Goal: Task Accomplishment & Management: Complete application form

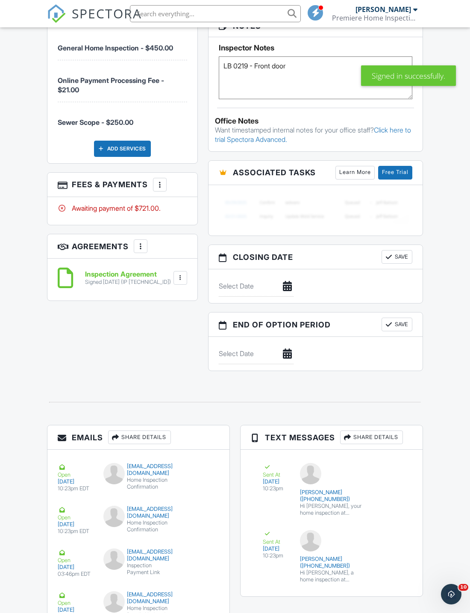
click at [163, 180] on div at bounding box center [160, 184] width 9 height 9
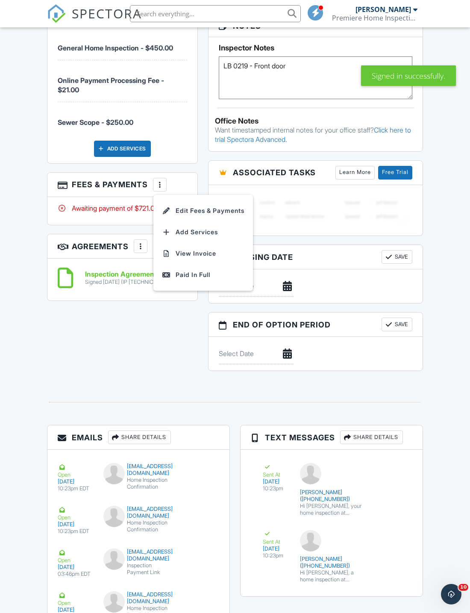
click at [238, 204] on li "Edit Fees & Payments" at bounding box center [203, 210] width 89 height 21
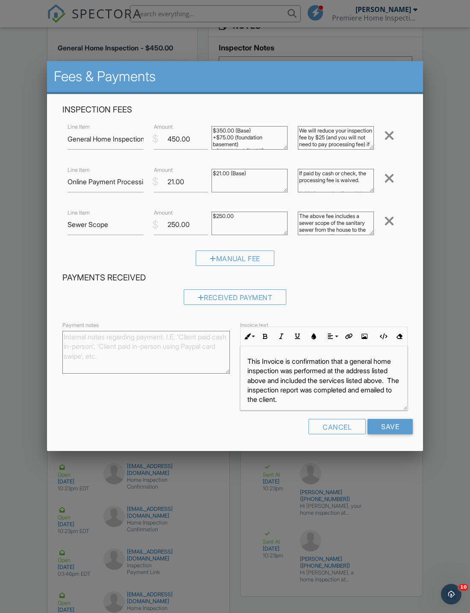
click at [356, 181] on div at bounding box center [389, 178] width 10 height 14
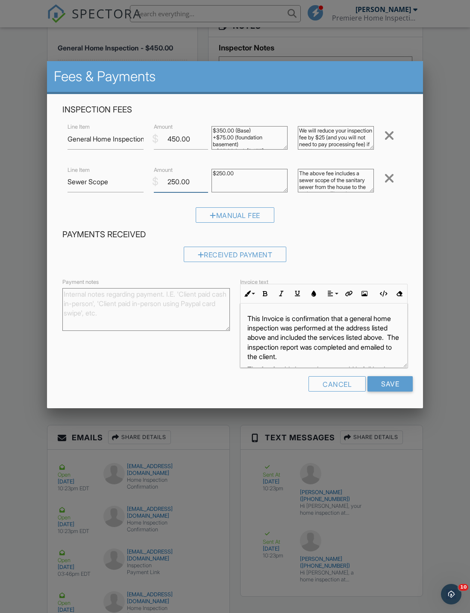
click at [196, 188] on input "250.00" at bounding box center [181, 181] width 54 height 21
type input "225.00"
click at [268, 254] on div "Received Payment" at bounding box center [235, 254] width 103 height 15
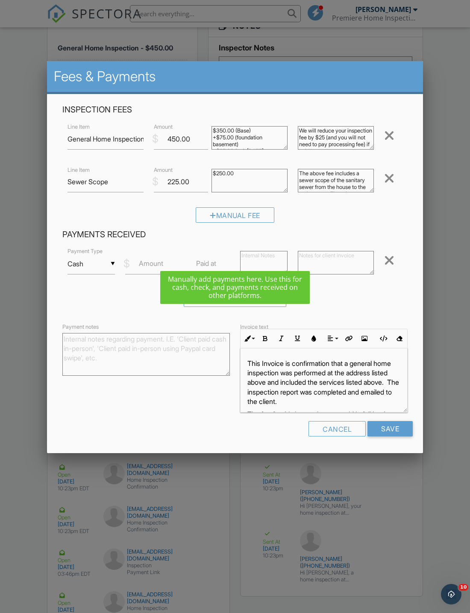
click at [151, 263] on label "Amount" at bounding box center [151, 263] width 24 height 9
click at [151, 263] on input "Amount" at bounding box center [152, 264] width 54 height 21
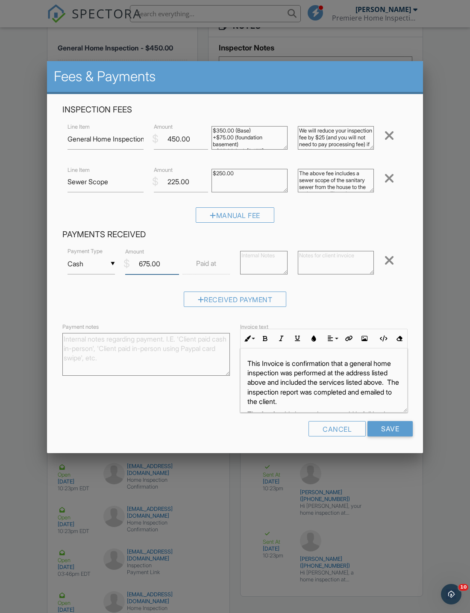
type input "675.00"
click at [221, 266] on input "text" at bounding box center [206, 264] width 47 height 21
click at [356, 302] on div "Received Payment" at bounding box center [234, 303] width 345 height 22
click at [216, 260] on input "text" at bounding box center [206, 264] width 47 height 21
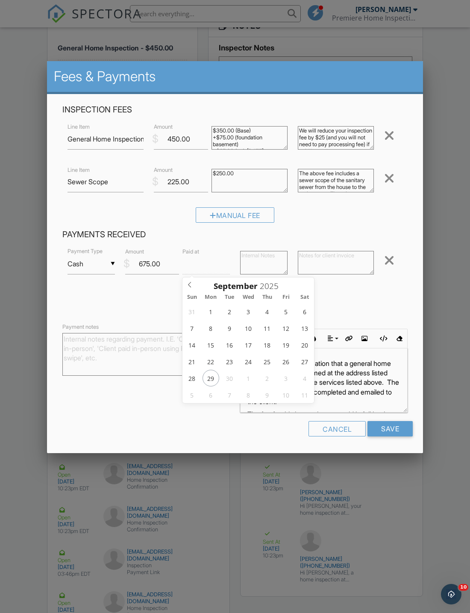
type input "09/29/2025 12:00 PM"
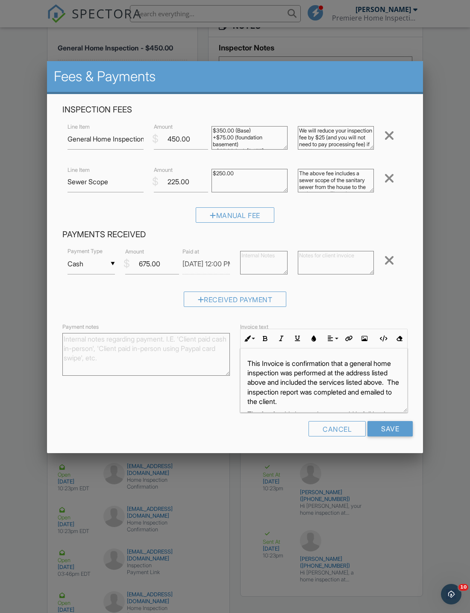
click at [356, 430] on input "Save" at bounding box center [390, 428] width 45 height 15
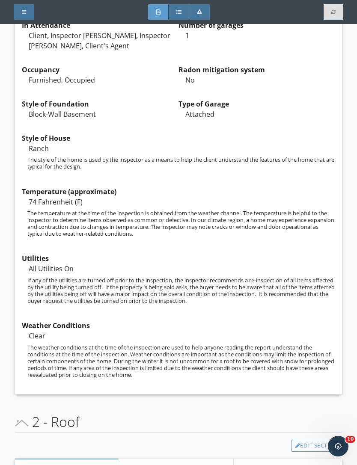
scroll to position [1462, 0]
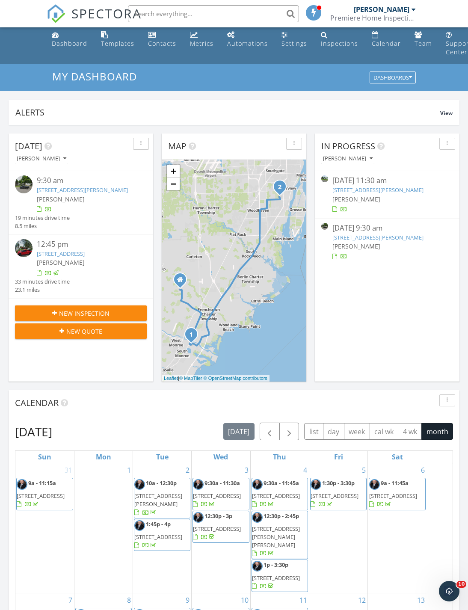
click at [109, 318] on span "New Inspection" at bounding box center [84, 313] width 50 height 9
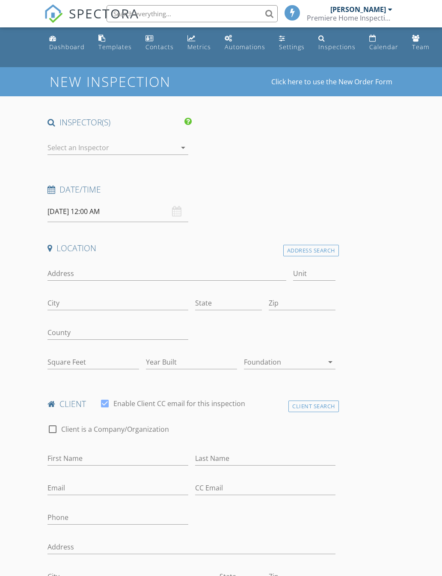
click at [109, 201] on input "[DATE] 12:00 AM" at bounding box center [117, 211] width 140 height 21
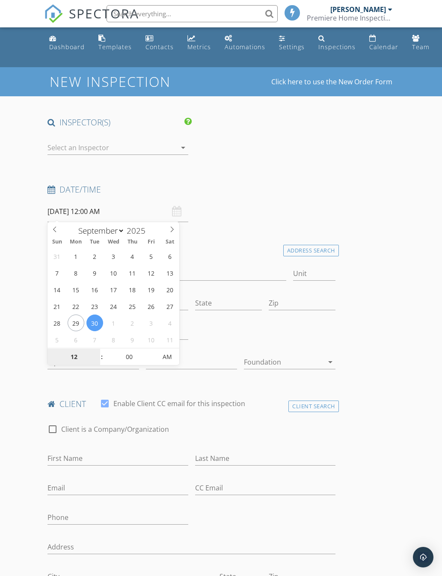
type input "[DATE] 12:00 AM"
type input "04"
type input "[DATE] 4:00 PM"
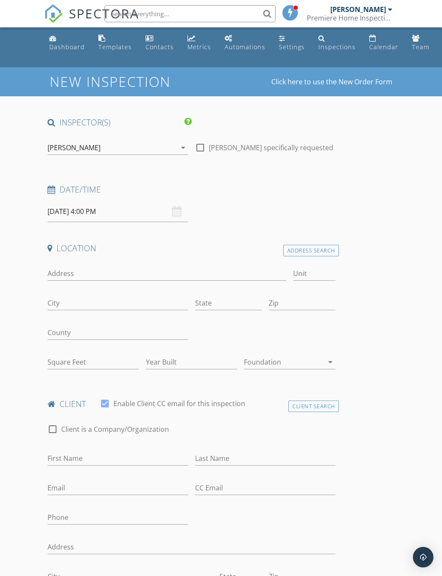
click at [229, 250] on h4 "Location" at bounding box center [191, 247] width 288 height 11
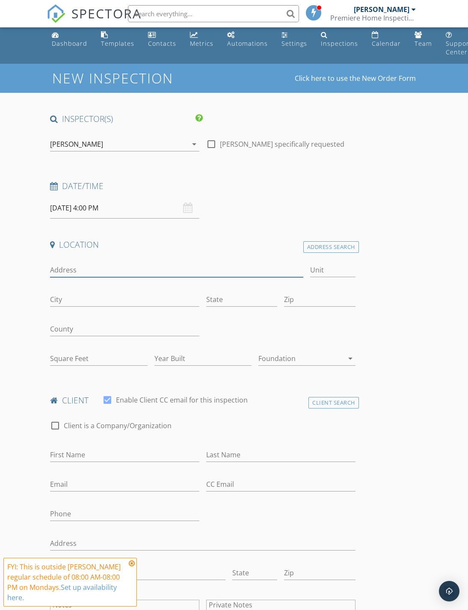
click at [101, 274] on input "Address" at bounding box center [176, 270] width 253 height 14
click at [78, 297] on input "City" at bounding box center [124, 300] width 149 height 14
click at [119, 266] on input "6470" at bounding box center [176, 270] width 253 height 14
type input "[GEOGRAPHIC_DATA][PERSON_NAME][DEMOGRAPHIC_DATA]"
click at [75, 301] on input "City" at bounding box center [124, 300] width 149 height 14
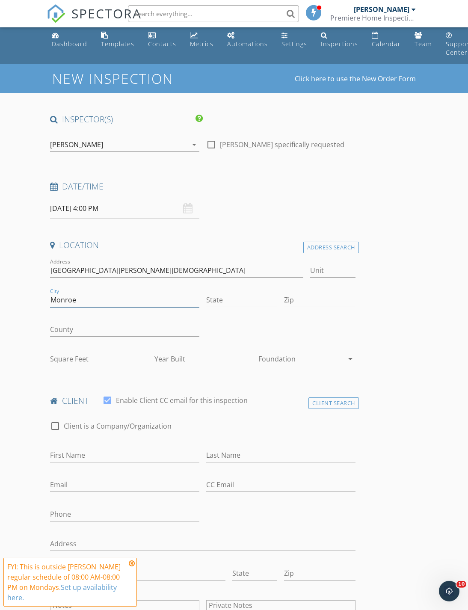
type input "Monroe"
click at [240, 295] on input "State" at bounding box center [241, 300] width 71 height 14
type input "MI"
click at [314, 293] on input "Zip" at bounding box center [319, 300] width 71 height 14
type input "48162"
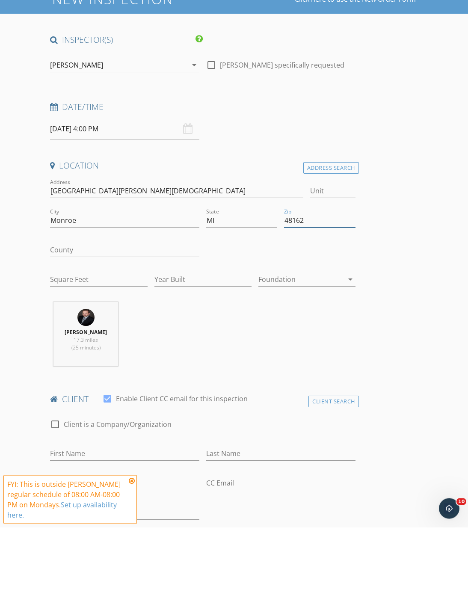
type input "1224"
type input "1958"
type input "48162"
click at [87, 325] on input "County" at bounding box center [124, 332] width 149 height 14
type input "Monroe"
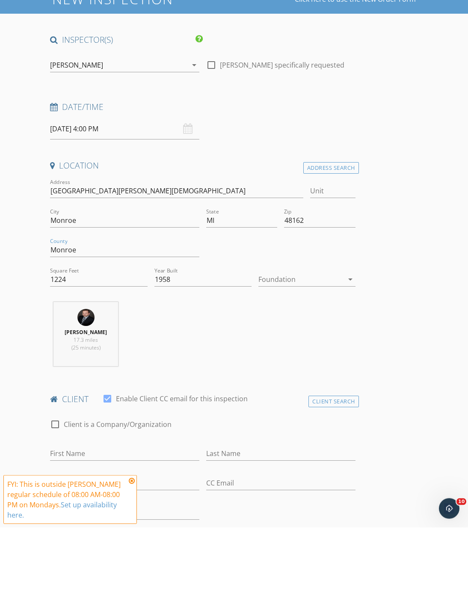
click at [292, 355] on div at bounding box center [300, 362] width 85 height 14
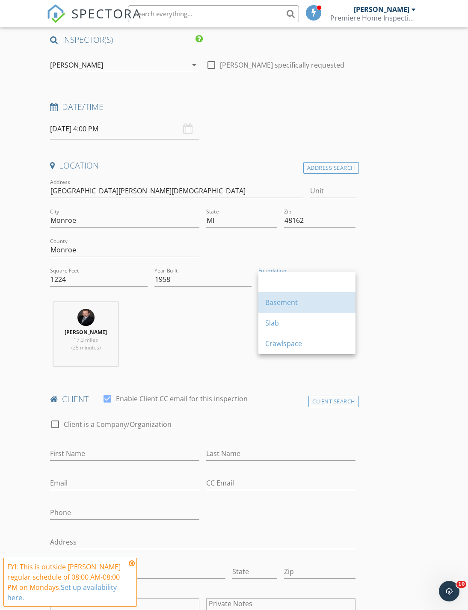
click at [302, 303] on div "Basement" at bounding box center [306, 302] width 83 height 10
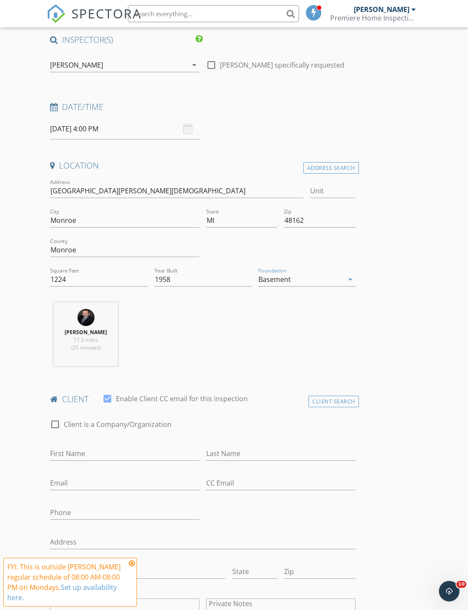
scroll to position [103, 0]
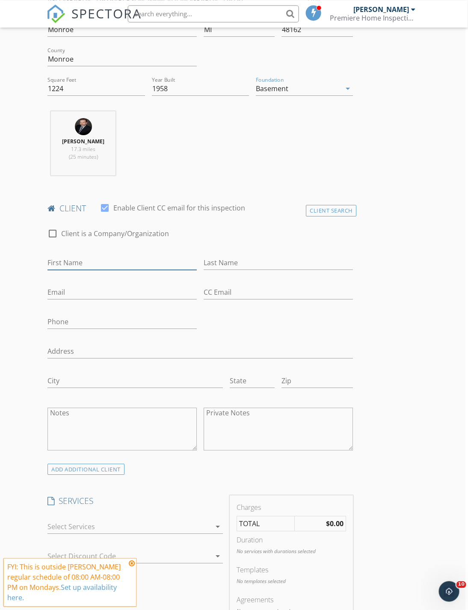
click at [87, 267] on input "First Name" at bounding box center [121, 263] width 149 height 14
type input "Steven and Paulette"
click at [233, 257] on input "Last Name" at bounding box center [278, 263] width 149 height 14
type input "Menzel"
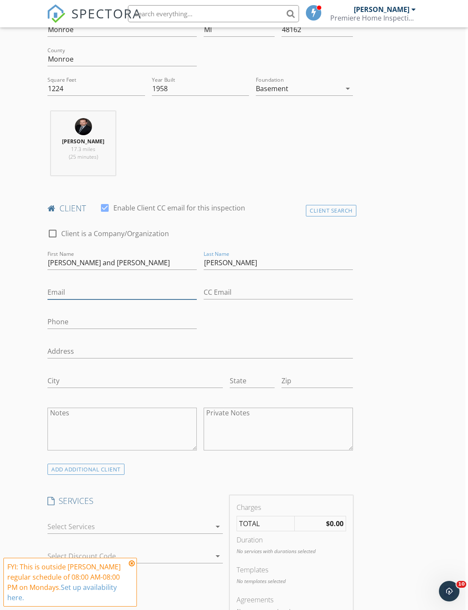
click at [82, 286] on input "Email" at bounding box center [121, 292] width 149 height 14
type input "Mistersold@aol.com"
click at [77, 321] on input "Phone" at bounding box center [121, 322] width 149 height 14
type input "734-341-3333"
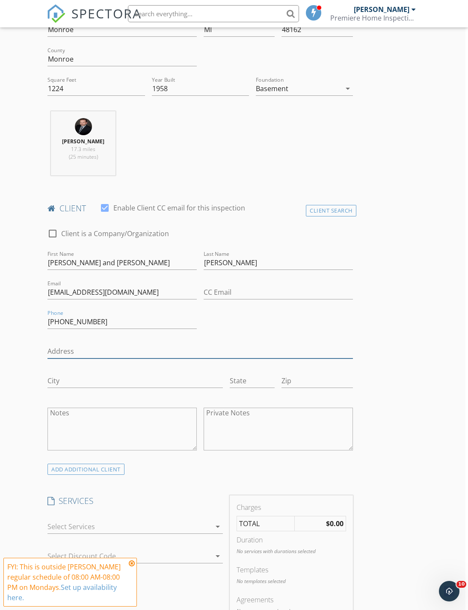
click at [84, 349] on input "Address" at bounding box center [199, 351] width 305 height 14
type input "6"
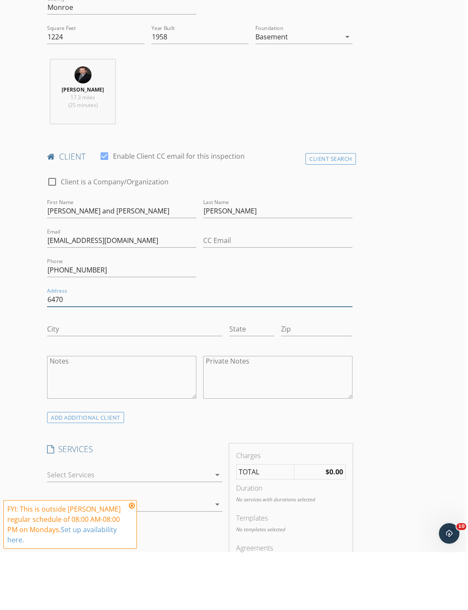
scroll to position [267, 3]
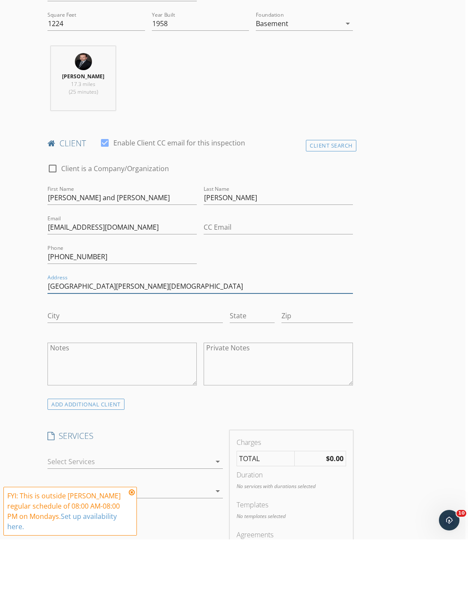
type input "6470 S. Stoney Creek"
click at [71, 380] on input "City" at bounding box center [134, 387] width 175 height 14
type input "Monroe"
click at [243, 380] on input "State" at bounding box center [252, 387] width 45 height 14
type input "MI"
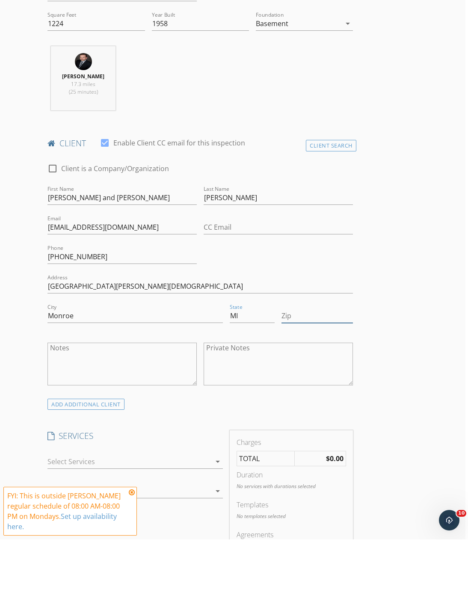
click at [302, 380] on input "Zip" at bounding box center [316, 387] width 71 height 14
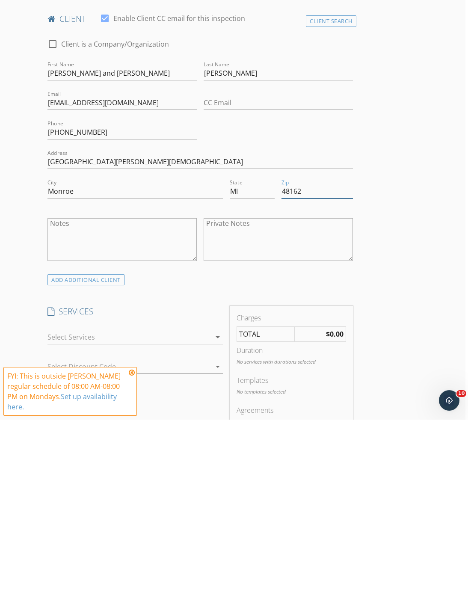
scroll to position [277, 3]
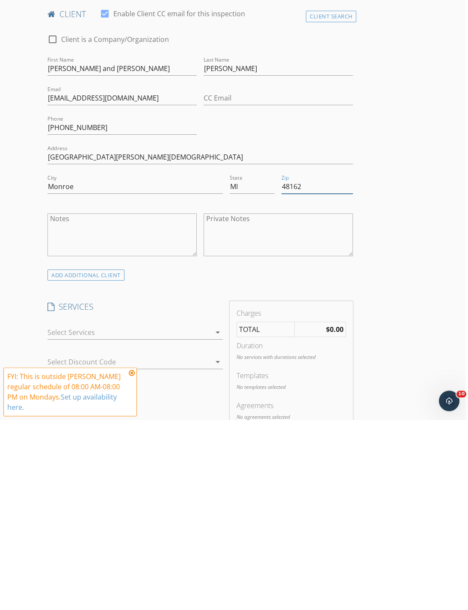
type input "48162"
click at [213, 517] on icon "arrow_drop_down" at bounding box center [218, 522] width 10 height 10
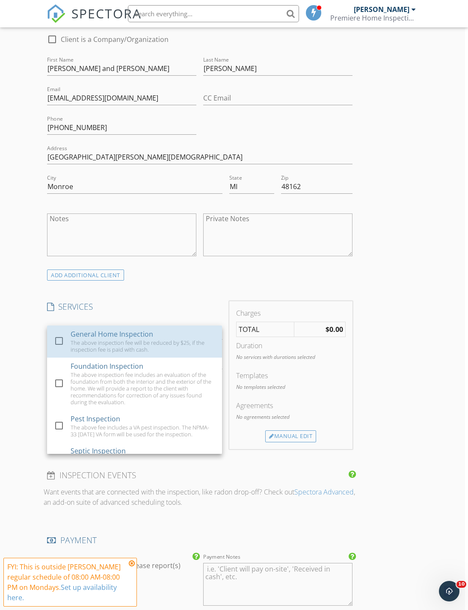
click at [140, 342] on div "The above inspection fee will be reduced by $25, if the inspection fee is paid …" at bounding box center [143, 346] width 145 height 14
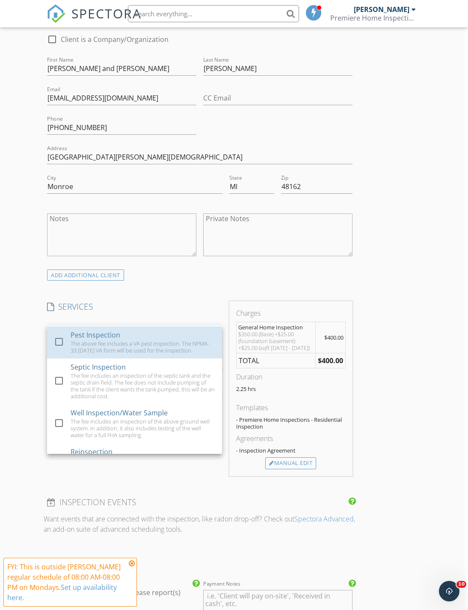
scroll to position [87, 0]
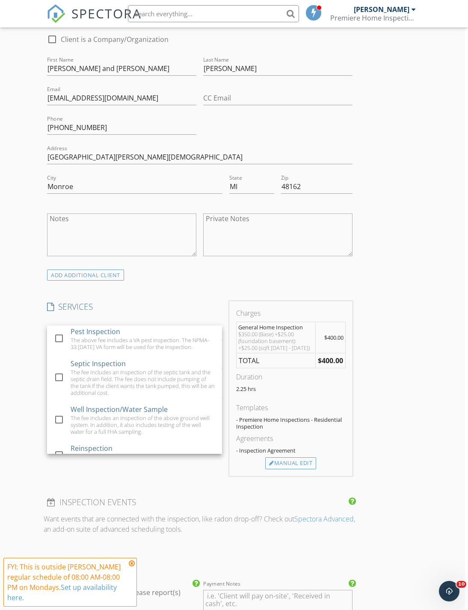
click at [54, 378] on div at bounding box center [59, 377] width 15 height 15
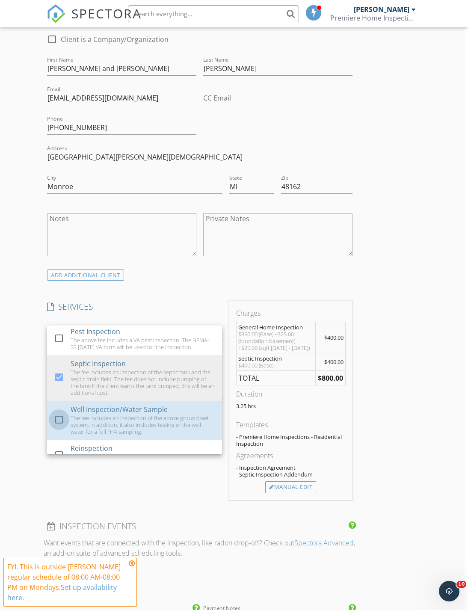
click at [61, 419] on div at bounding box center [59, 419] width 15 height 15
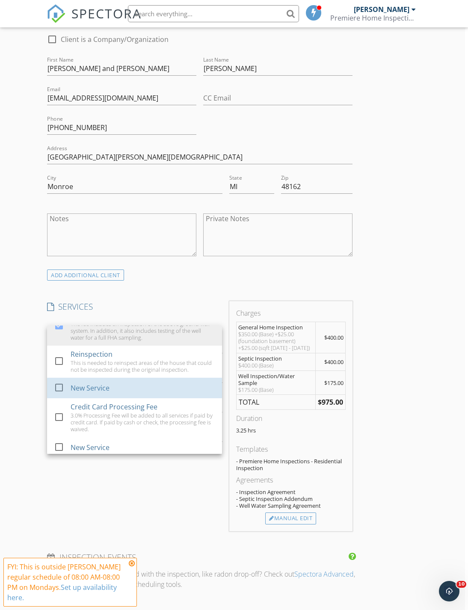
scroll to position [181, 0]
click at [56, 390] on div at bounding box center [59, 387] width 15 height 15
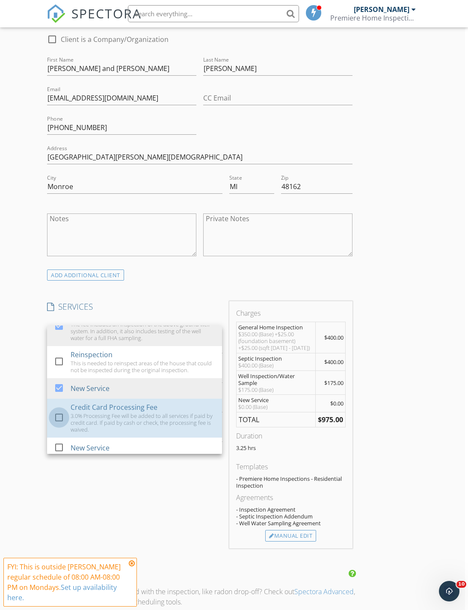
click at [59, 419] on div at bounding box center [59, 417] width 15 height 15
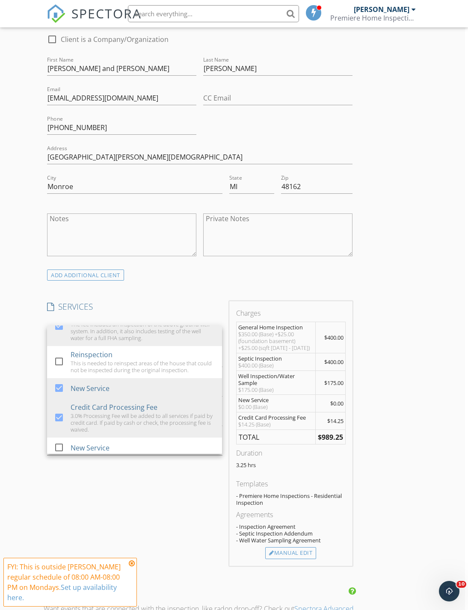
click at [292, 549] on div "Manual Edit" at bounding box center [290, 553] width 51 height 12
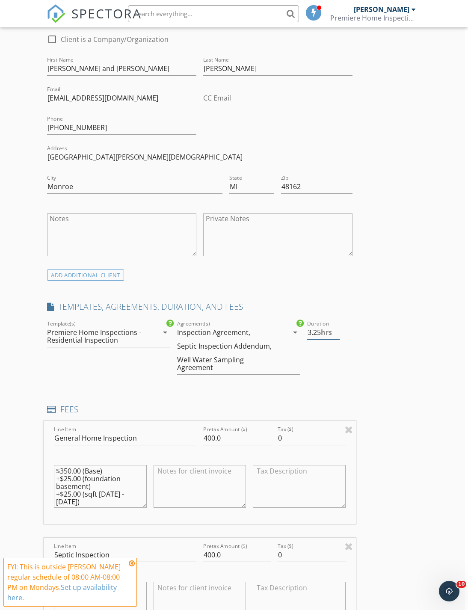
click at [318, 329] on input "3.25" at bounding box center [323, 332] width 32 height 14
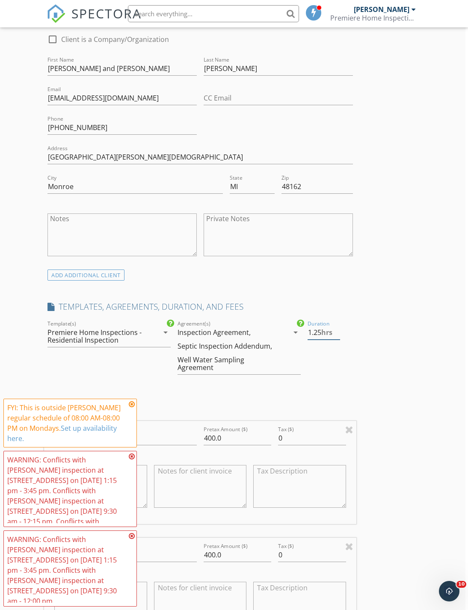
type input "1.25"
click at [287, 334] on div "Inspection Agreement, Septic Inspection Addendum, Well Water Sampling Agreement" at bounding box center [232, 349] width 111 height 49
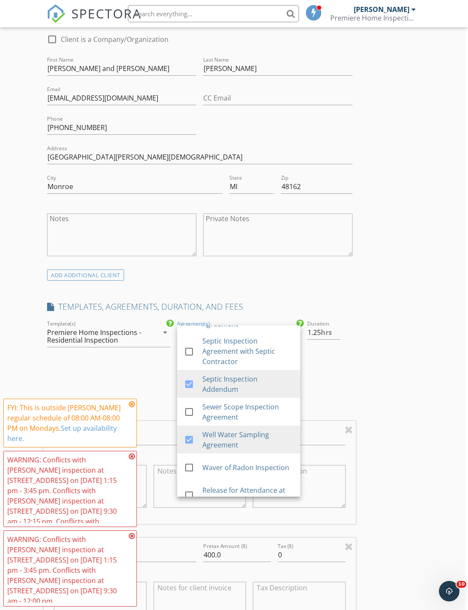
scroll to position [279, 0]
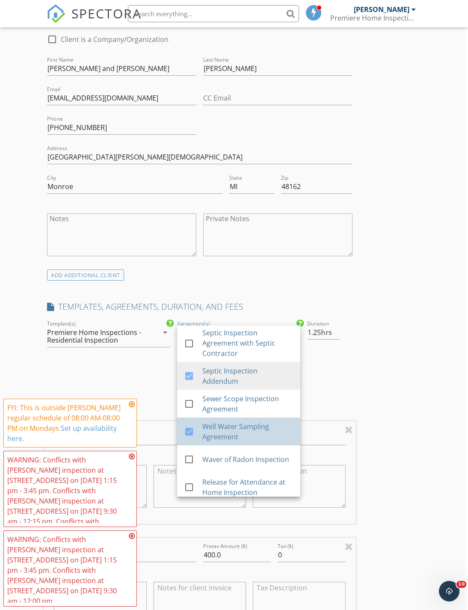
click at [194, 425] on div at bounding box center [189, 431] width 15 height 15
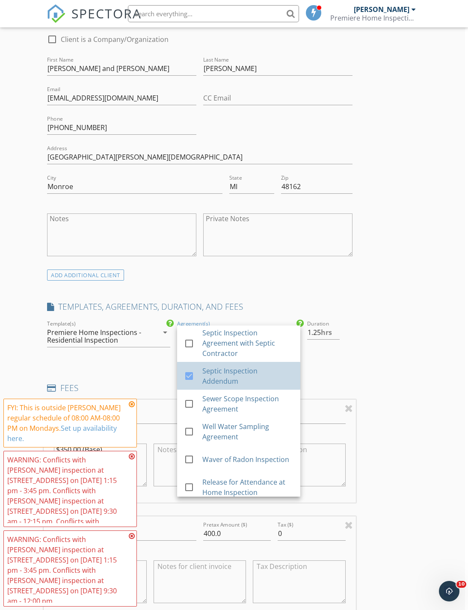
click at [195, 374] on div at bounding box center [189, 376] width 15 height 15
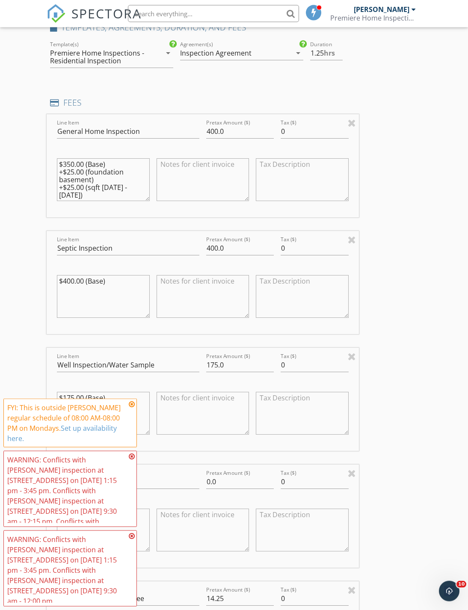
scroll to position [747, 0]
click at [228, 252] on input "400.0" at bounding box center [240, 248] width 68 height 14
type input "4"
type input "150.00"
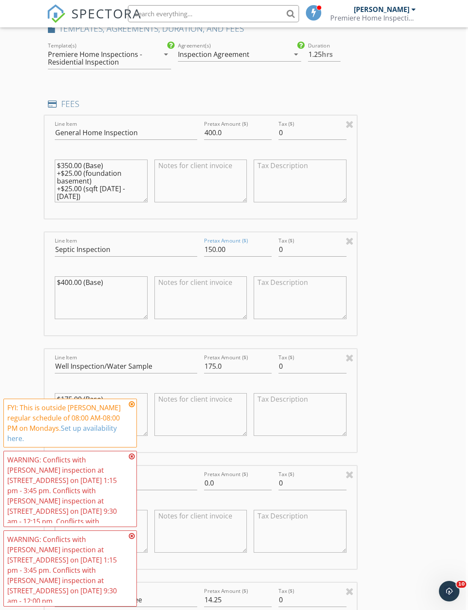
click at [79, 280] on textarea "$400.00 (Base)" at bounding box center [101, 297] width 92 height 43
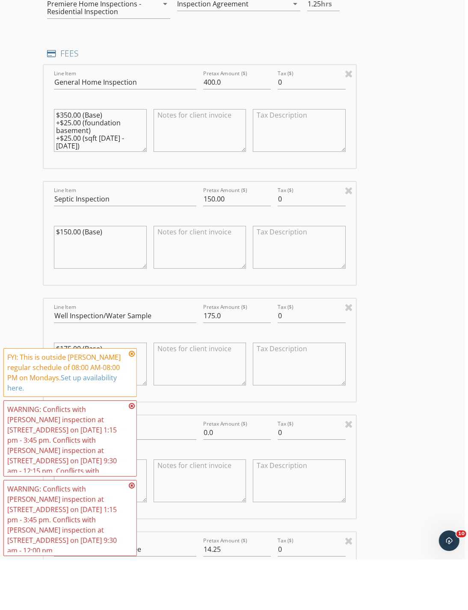
scroll to position [745, 3]
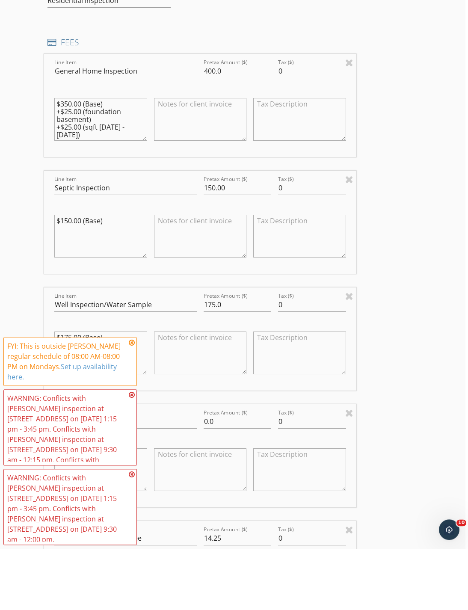
type textarea "$150.00 (Base)"
click at [237, 359] on input "175.0" at bounding box center [238, 366] width 68 height 14
type input "1"
type input "0"
click at [76, 393] on textarea "$175.00 (Base)" at bounding box center [100, 414] width 92 height 43
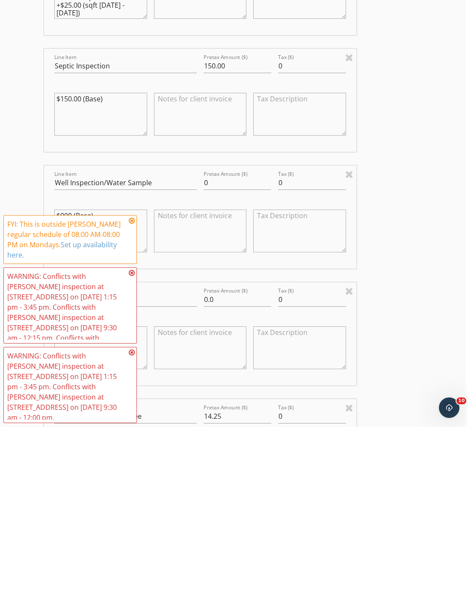
scroll to position [802, 3]
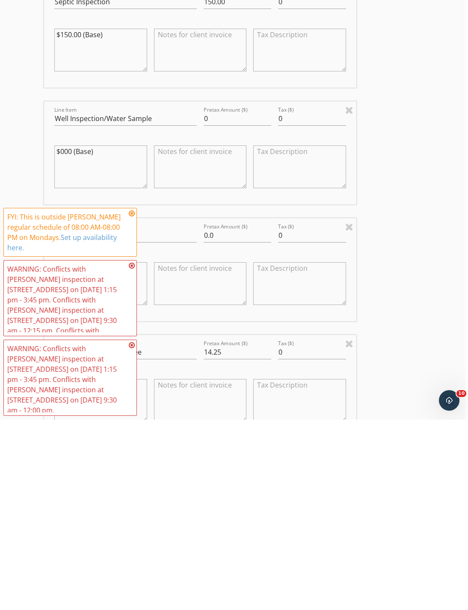
type textarea "$000 (Base)"
click at [131, 401] on icon at bounding box center [132, 404] width 6 height 7
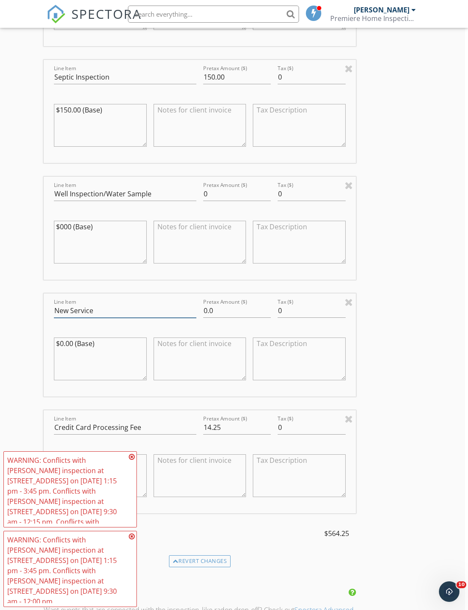
click at [117, 306] on input "New Service" at bounding box center [125, 310] width 142 height 14
type input "N"
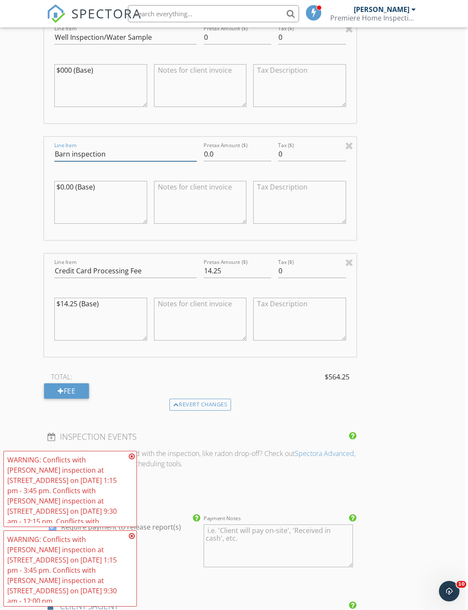
scroll to position [1065, 3]
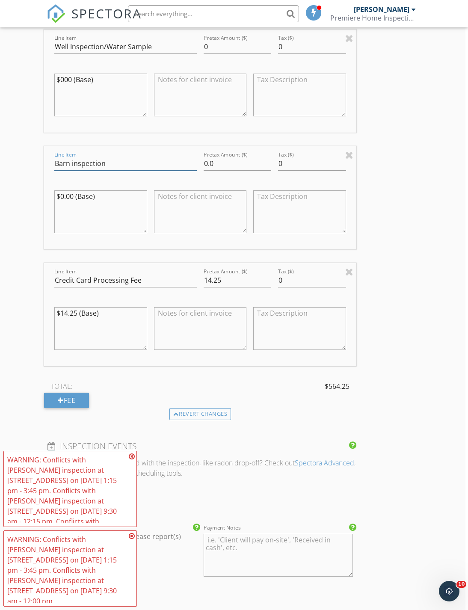
type input "Barn inspection"
click at [342, 276] on input "0" at bounding box center [312, 280] width 68 height 14
click at [347, 267] on div at bounding box center [349, 271] width 8 height 10
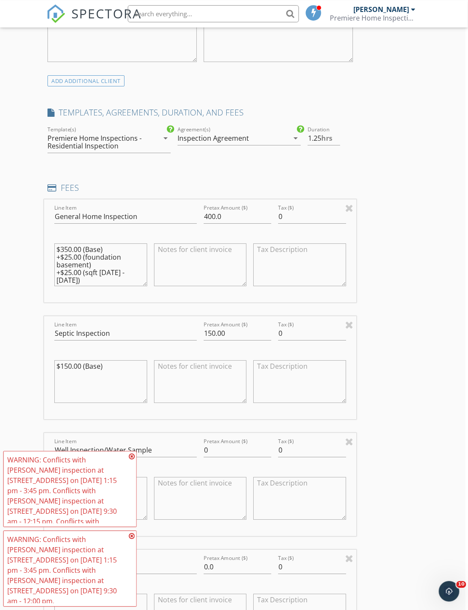
scroll to position [661, 3]
click at [234, 213] on input "400.0" at bounding box center [238, 217] width 68 height 14
type input "4"
type input "5"
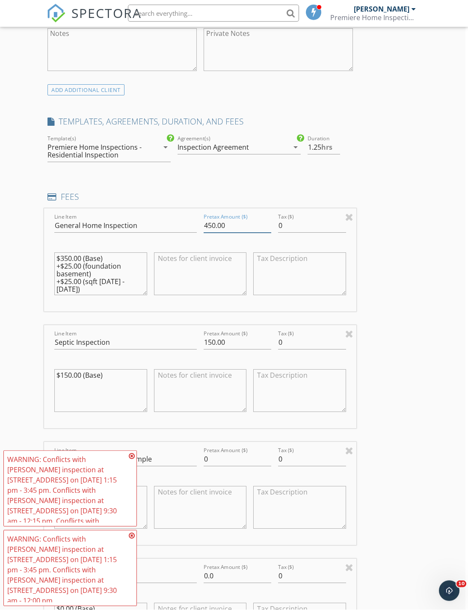
scroll to position [652, 3]
type input "450.00"
click at [70, 263] on textarea "$350.00 (Base) +$25.00 (foundation basement) +$25.00 (sqft 1000 - 1999)" at bounding box center [100, 274] width 92 height 43
click at [80, 262] on textarea "$350.00 (Base) +$25.00 (foundation basement) +$25.00 (sqft 1000 - 1999)" at bounding box center [100, 274] width 92 height 43
click at [83, 280] on textarea "$350.00 (Base) +$50.00 (foundation basement) +$25.00 (sqft 1000 - 1999)" at bounding box center [100, 274] width 92 height 43
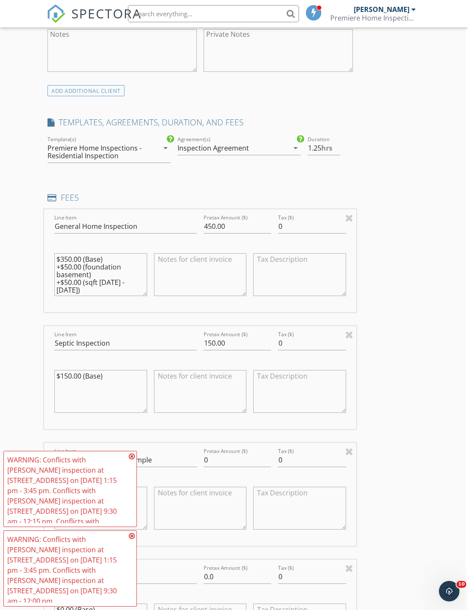
type textarea "$350.00 (Base) +$50.00 (foundation basement) +$50.00 (sqft 1000 - 1999)"
click at [188, 264] on textarea at bounding box center [200, 274] width 92 height 43
type textarea "The above fee is for going over a previous inspection with the new client. A co…"
click at [233, 226] on input "450.00" at bounding box center [238, 226] width 68 height 14
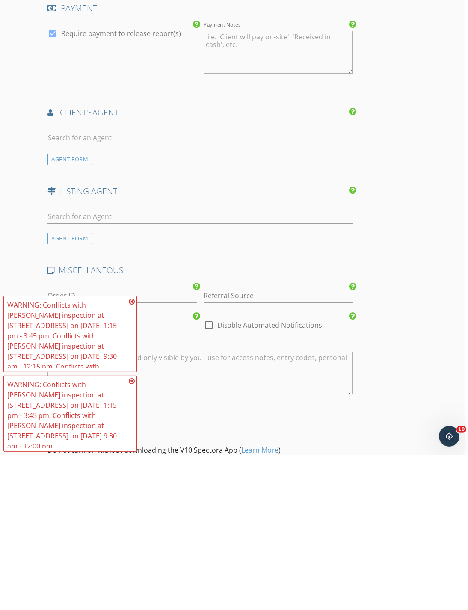
scroll to position [1296, 3]
type input "400.00"
click at [261, 443] on input "Referral Source" at bounding box center [278, 450] width 149 height 14
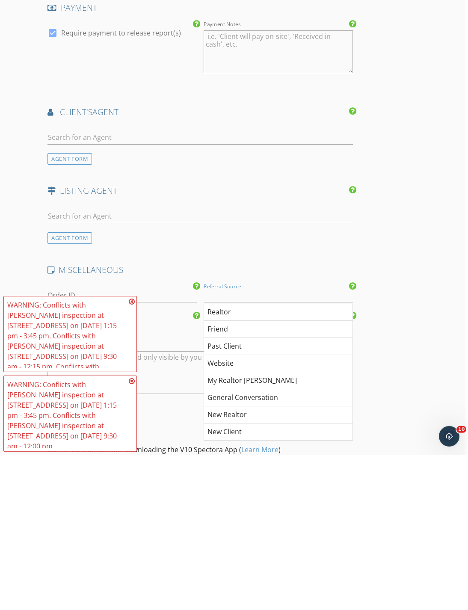
click at [244, 575] on div "New Client" at bounding box center [278, 586] width 148 height 17
type input "New Client"
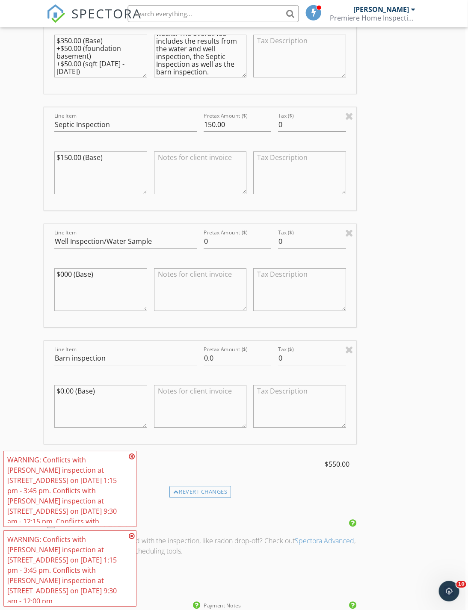
scroll to position [847, 3]
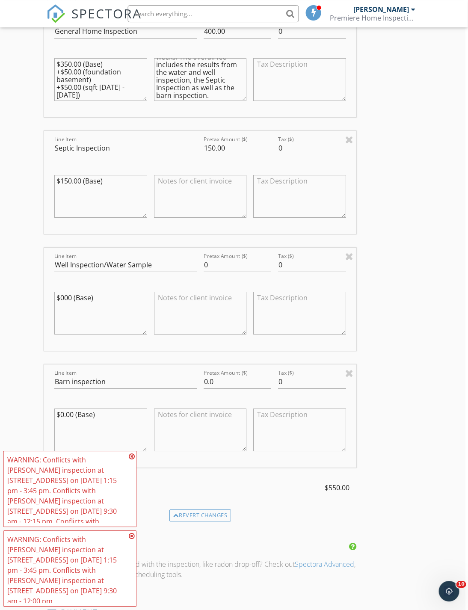
click at [225, 98] on textarea "The above fee is for going over a previous inspection with the new client. A co…" at bounding box center [200, 79] width 92 height 43
click at [188, 92] on textarea "The above fee is for going over a previous inspection with the new client. A co…" at bounding box center [200, 79] width 92 height 43
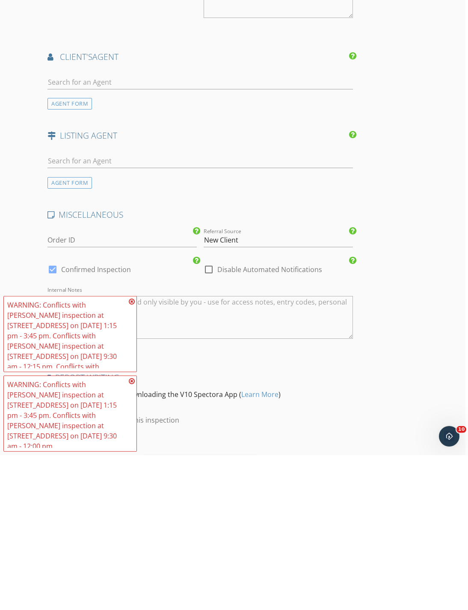
scroll to position [1398, 3]
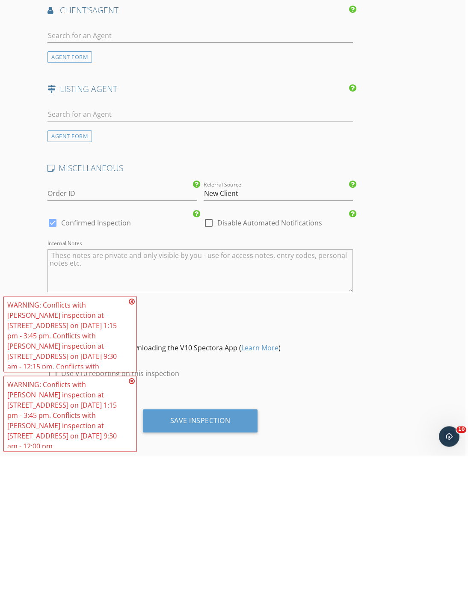
type textarea "The above fee is for going over a previous inspection with the new client. A co…"
click at [226, 571] on div "Save Inspection" at bounding box center [200, 575] width 60 height 9
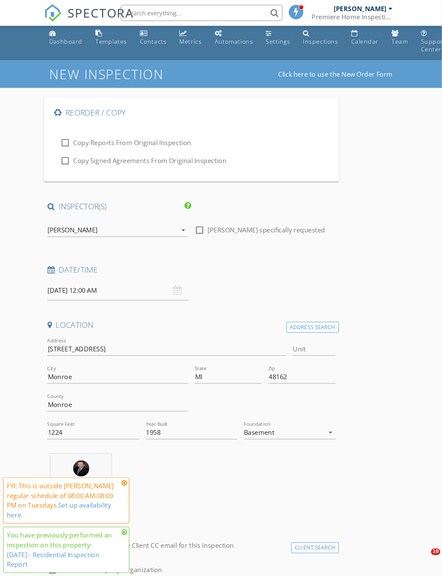
scroll to position [6, 0]
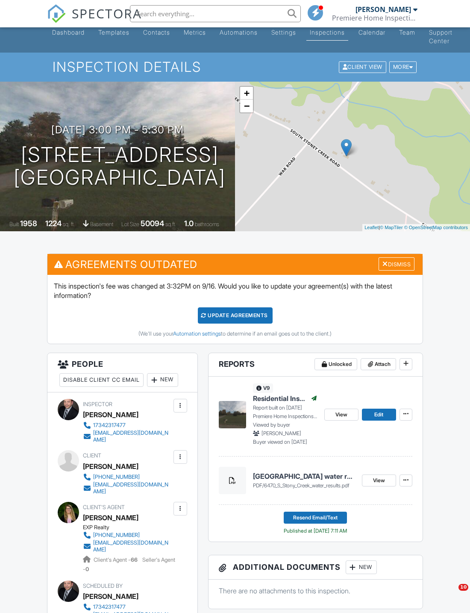
click at [405, 416] on icon at bounding box center [406, 414] width 5 height 6
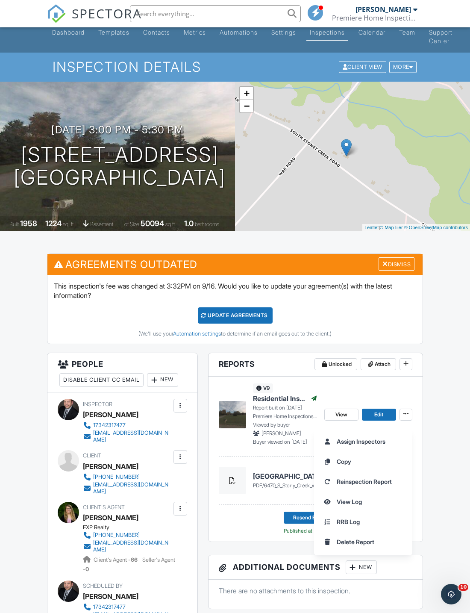
click at [354, 460] on label "Copy" at bounding box center [363, 462] width 88 height 20
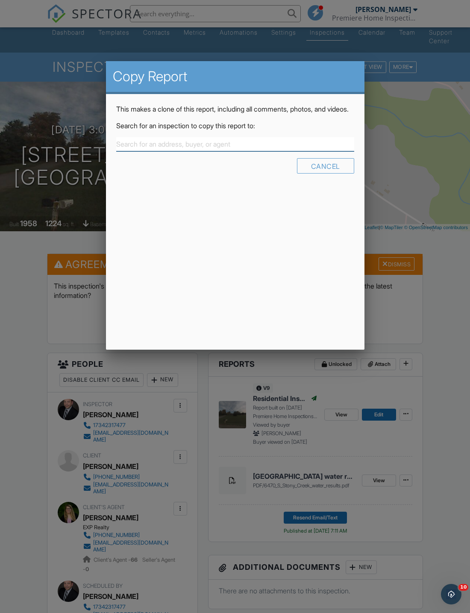
click at [175, 148] on input "text" at bounding box center [235, 144] width 238 height 14
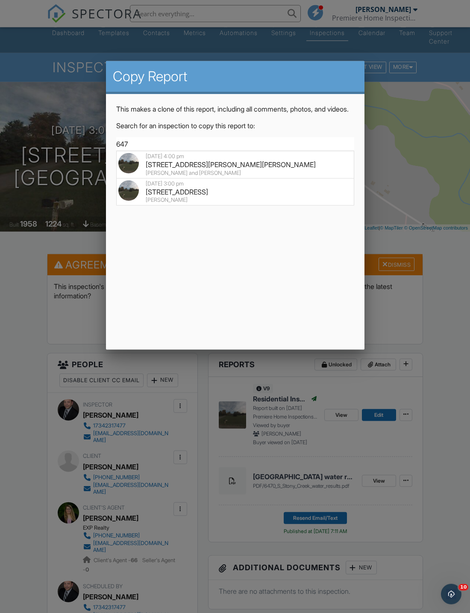
click at [293, 160] on div "[DATE] 4:00 pm" at bounding box center [235, 156] width 234 height 7
type input "[STREET_ADDRESS][PERSON_NAME][PERSON_NAME]"
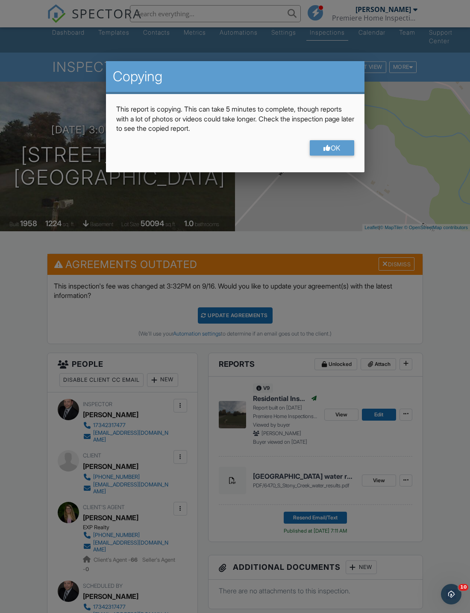
click at [338, 143] on div "OK" at bounding box center [332, 147] width 44 height 15
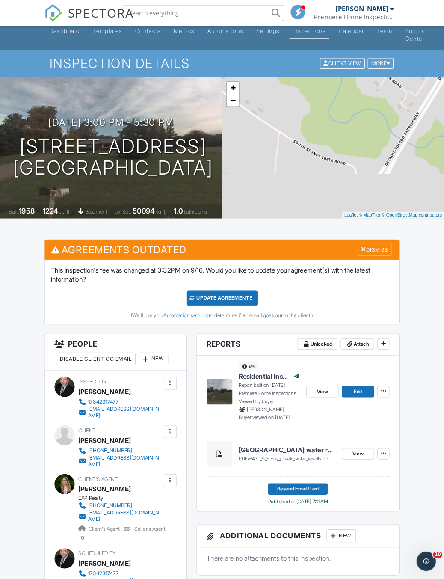
scroll to position [0, 0]
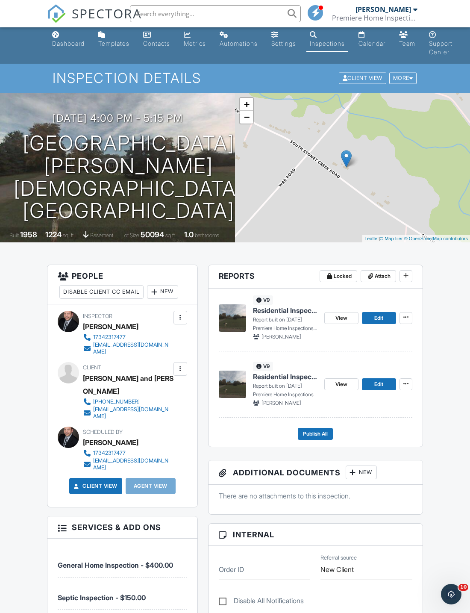
click at [409, 319] on icon at bounding box center [406, 317] width 5 height 6
click at [369, 406] on span "Delete Report" at bounding box center [356, 403] width 38 height 9
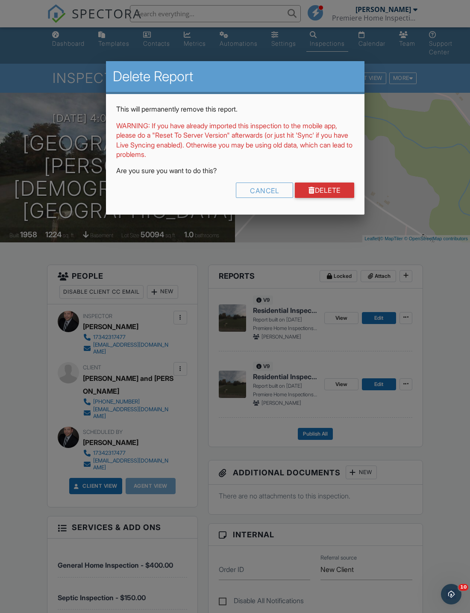
click at [337, 185] on link "Delete" at bounding box center [324, 190] width 59 height 15
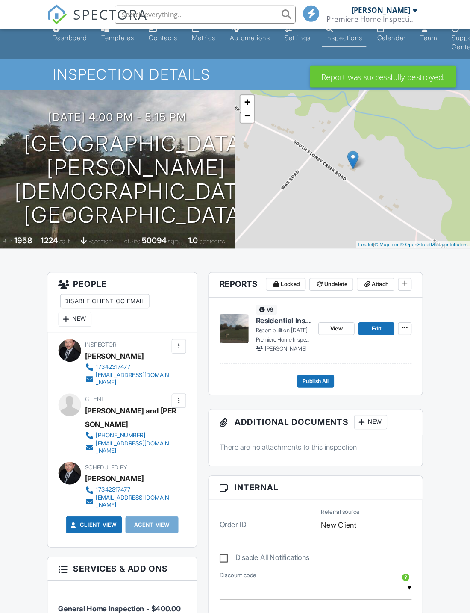
scroll to position [15, 0]
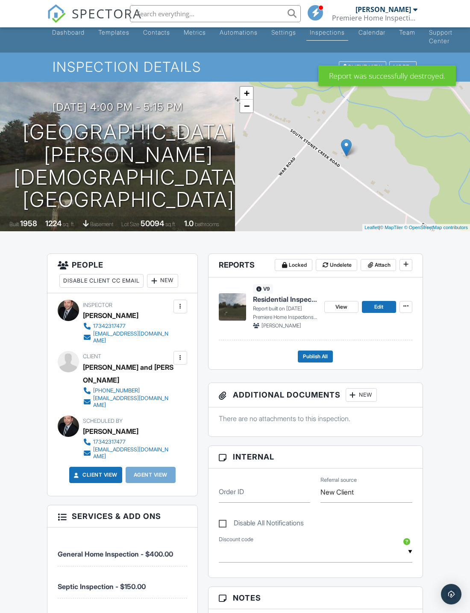
click at [348, 308] on span "View" at bounding box center [342, 307] width 12 height 9
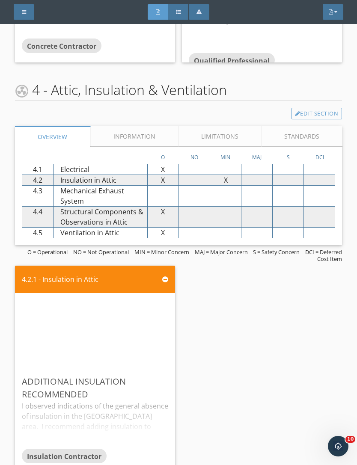
scroll to position [2434, 0]
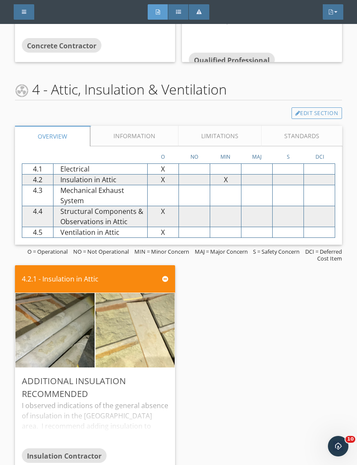
click at [142, 325] on img at bounding box center [134, 330] width 139 height 186
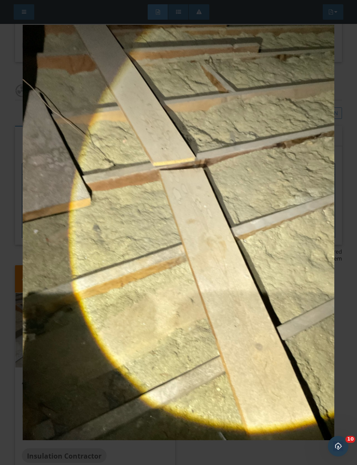
click at [221, 283] on img at bounding box center [178, 233] width 313 height 416
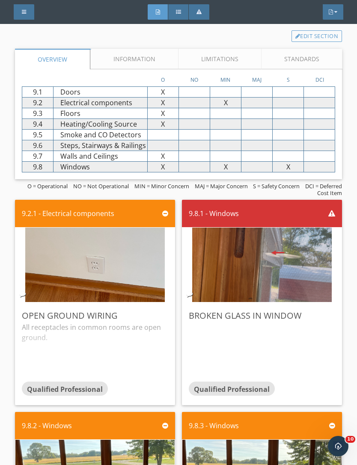
scroll to position [5513, 0]
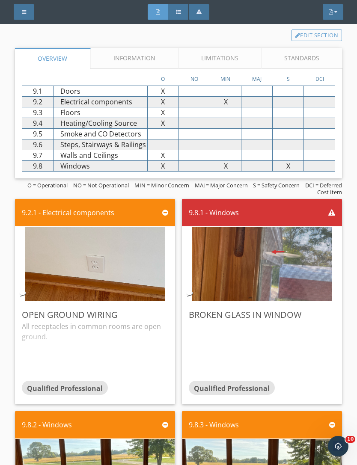
click at [248, 232] on img at bounding box center [261, 264] width 139 height 186
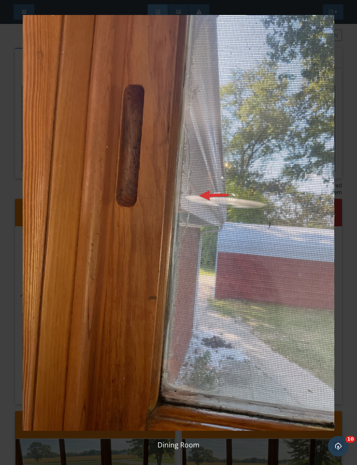
click at [244, 306] on img at bounding box center [178, 223] width 313 height 416
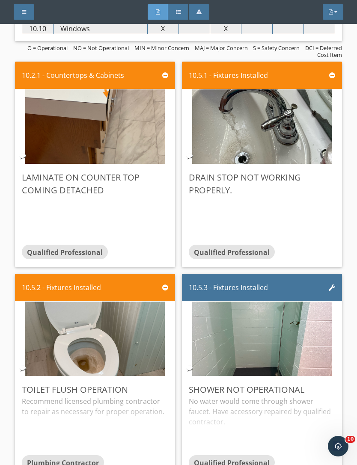
scroll to position [6329, 0]
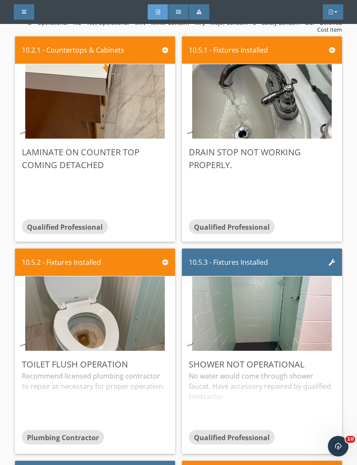
click at [273, 267] on img at bounding box center [261, 314] width 139 height 186
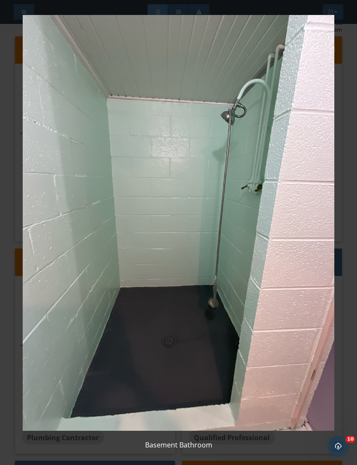
click at [226, 229] on img at bounding box center [178, 223] width 313 height 416
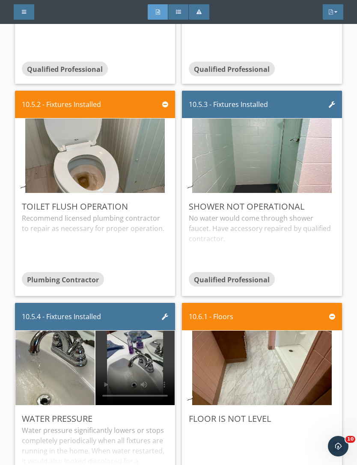
scroll to position [6481, 0]
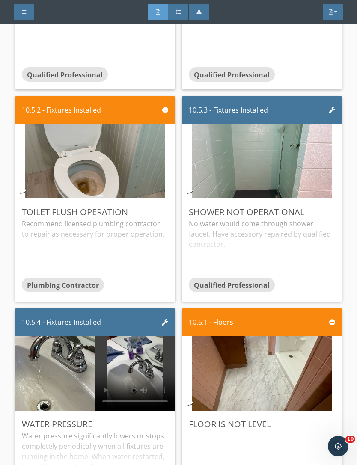
click at [139, 122] on img at bounding box center [94, 161] width 139 height 186
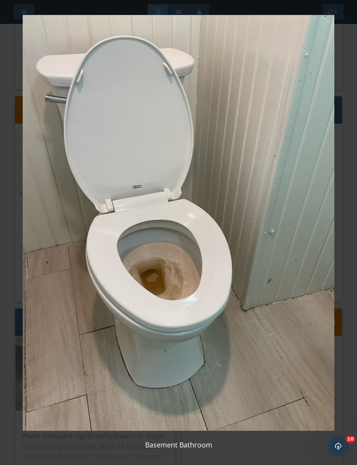
click at [263, 260] on img at bounding box center [178, 223] width 313 height 416
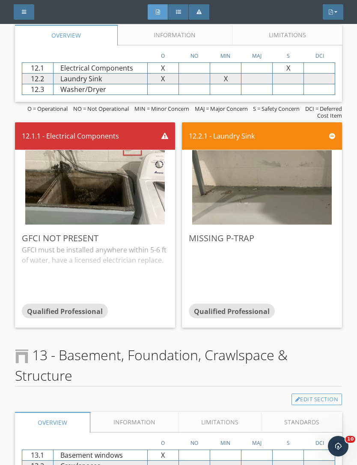
scroll to position [7867, 0]
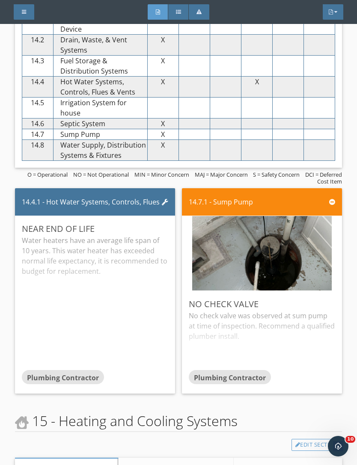
scroll to position [8916, 0]
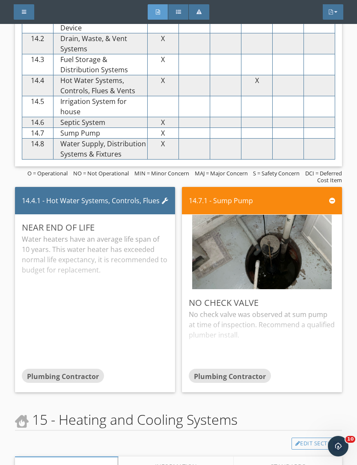
click at [3, 3] on div "Full Report Summary Potential Safety Hazard PDF" at bounding box center [178, 12] width 357 height 24
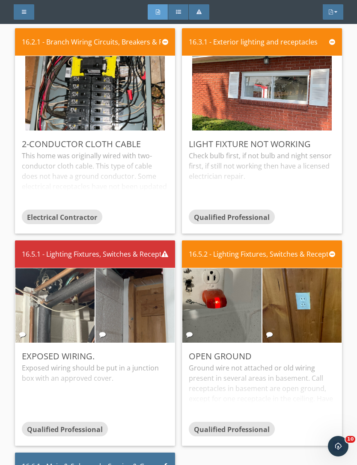
scroll to position [9740, 0]
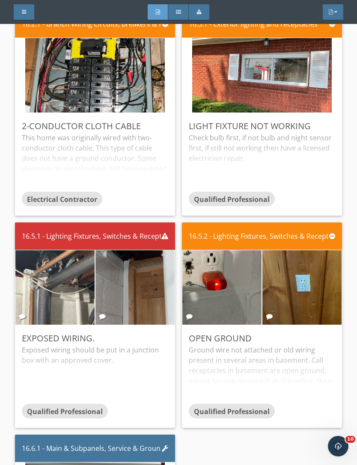
click at [92, 241] on img at bounding box center [54, 287] width 139 height 186
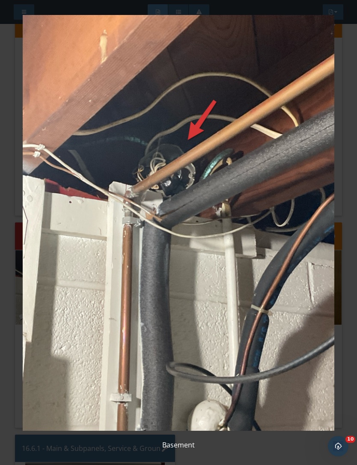
click at [226, 303] on img at bounding box center [178, 223] width 313 height 416
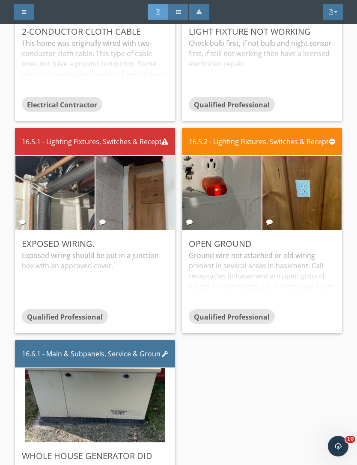
scroll to position [9834, 0]
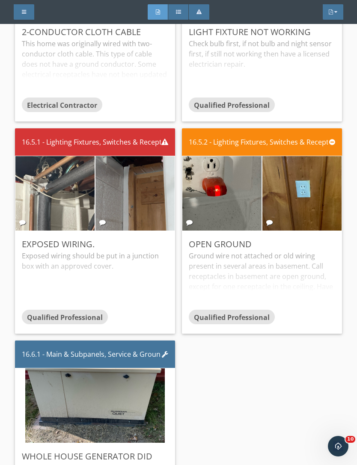
click at [136, 344] on img at bounding box center [94, 405] width 139 height 186
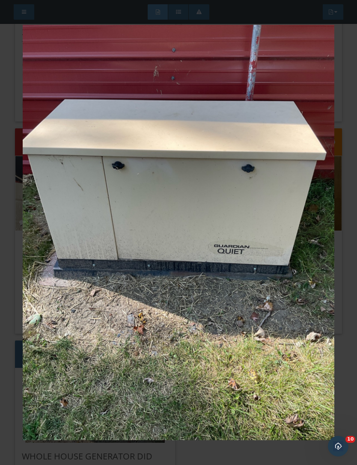
click at [283, 372] on img at bounding box center [178, 233] width 313 height 416
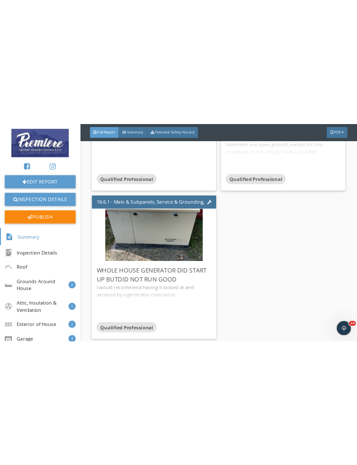
scroll to position [9334, 0]
